Goal: Task Accomplishment & Management: Use online tool/utility

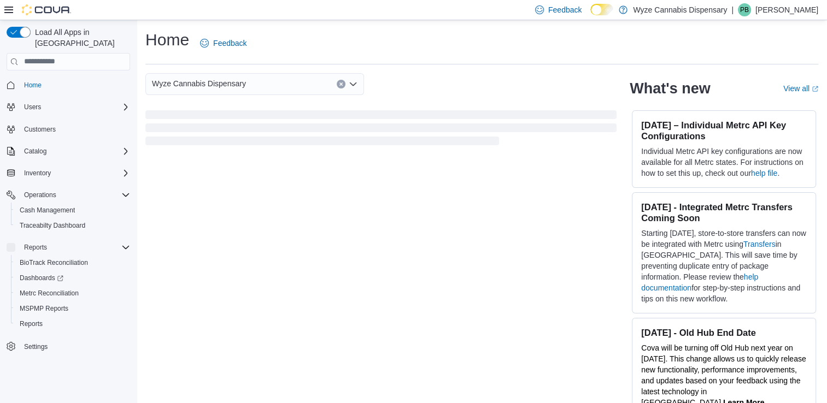
click at [573, 203] on div "Wyze Cannabis Dispensary What's new View all (opens in a new tab or window) [DA…" at bounding box center [481, 242] width 673 height 338
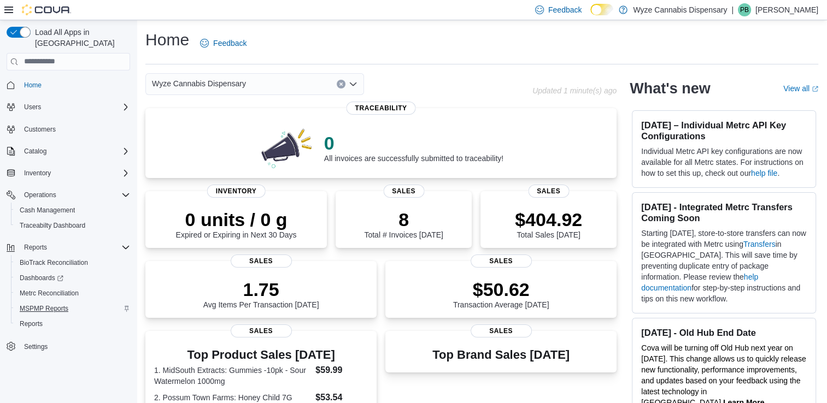
click at [67, 304] on span "MSPMP Reports" at bounding box center [44, 308] width 49 height 9
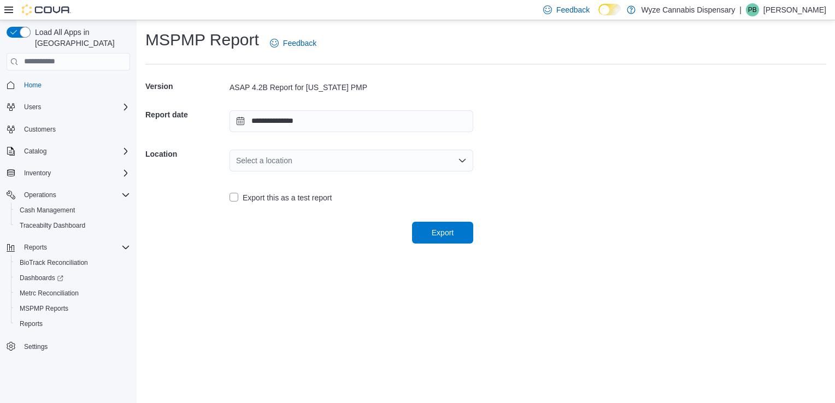
click at [355, 158] on div "Select a location" at bounding box center [351, 161] width 244 height 22
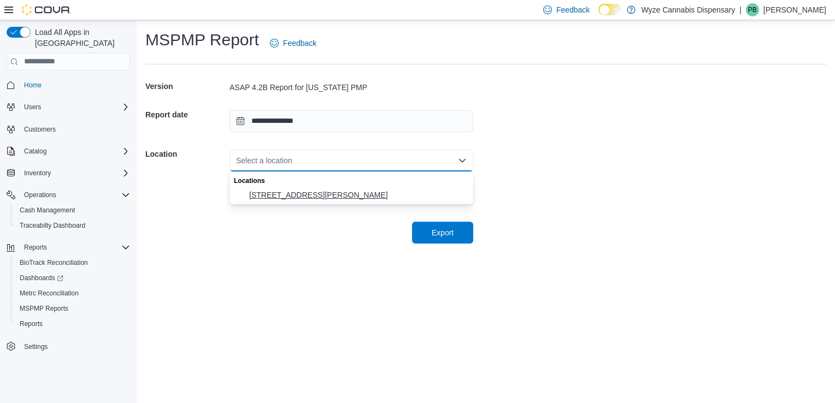
click at [364, 194] on span "[STREET_ADDRESS][PERSON_NAME]" at bounding box center [357, 195] width 217 height 11
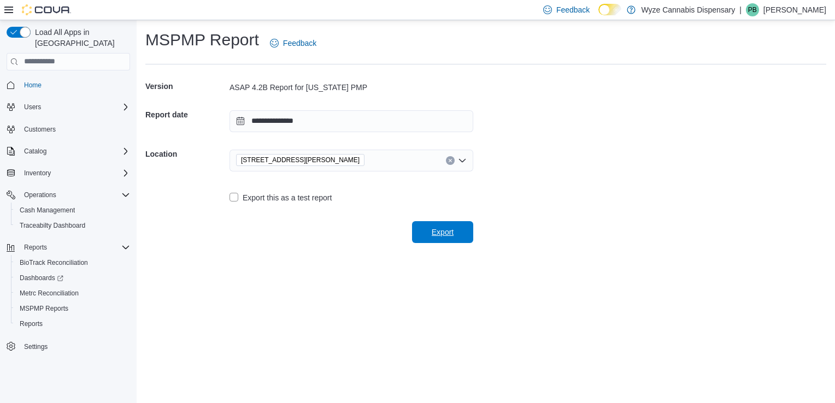
click at [437, 237] on span "Export" at bounding box center [443, 232] width 22 height 11
